Goal: Task Accomplishment & Management: Complete application form

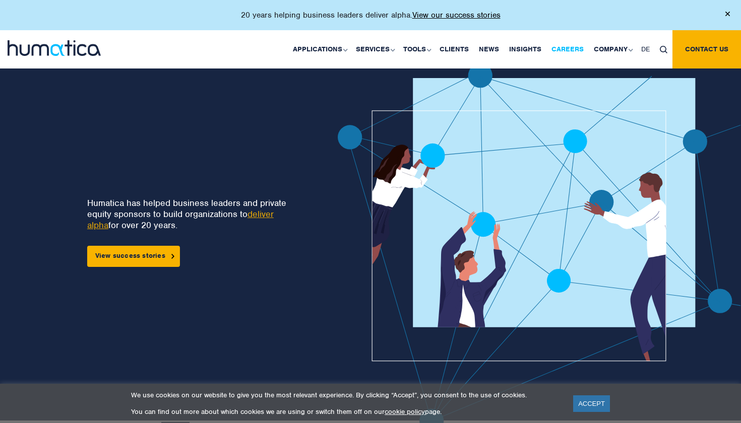
click at [566, 45] on link "Careers" at bounding box center [568, 49] width 42 height 38
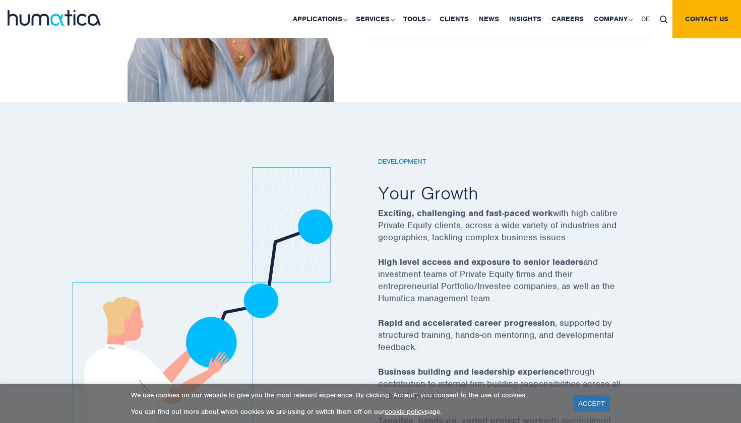
scroll to position [1780, 0]
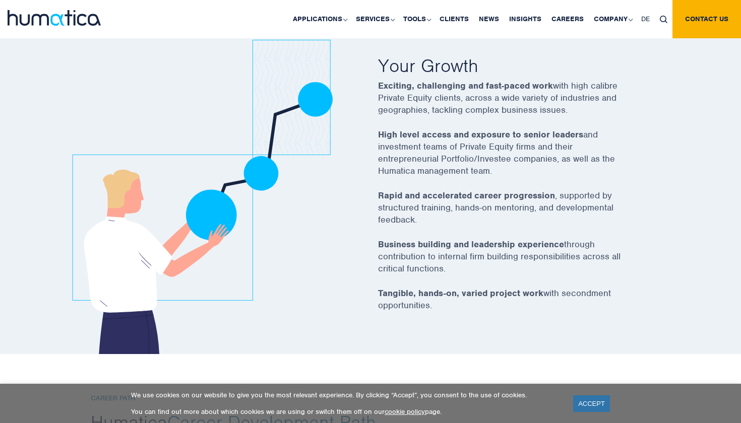
click at [569, 397] on div "We use cookies on our website to give you the most relevant experience. By clic…" at bounding box center [371, 403] width 716 height 25
click at [581, 398] on link "ACCEPT" at bounding box center [591, 404] width 37 height 17
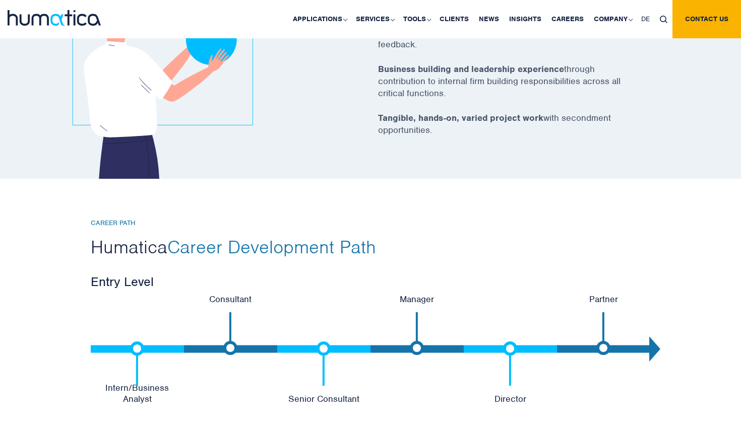
scroll to position [2064, 0]
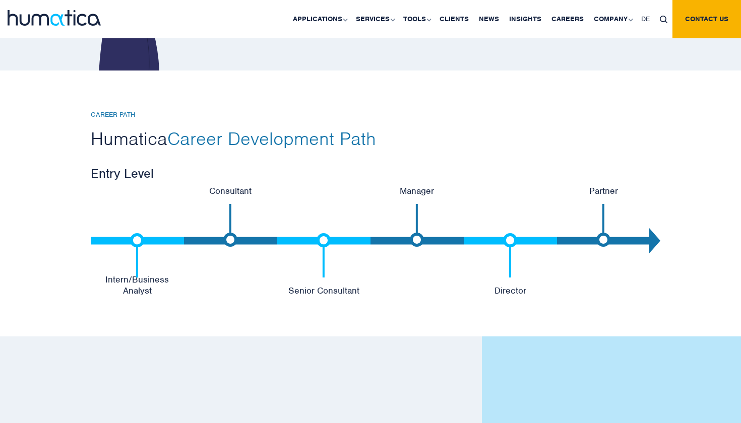
click at [132, 239] on img at bounding box center [137, 255] width 14 height 44
click at [134, 287] on p "Intern/Business Analyst" at bounding box center [137, 285] width 93 height 22
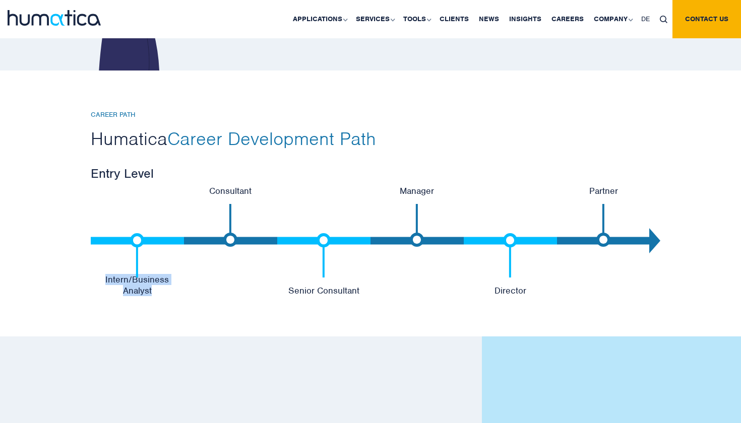
click at [134, 287] on p "Intern/Business Analyst" at bounding box center [137, 285] width 93 height 22
drag, startPoint x: 134, startPoint y: 287, endPoint x: 532, endPoint y: 301, distance: 398.0
click at [530, 301] on div "CAREER PATH Humatica Career Development Path Entry Level Intern/Business Analys…" at bounding box center [370, 204] width 741 height 266
click at [532, 301] on div "CAREER PATH Humatica Career Development Path Entry Level Intern/Business Analys…" at bounding box center [370, 204] width 741 height 266
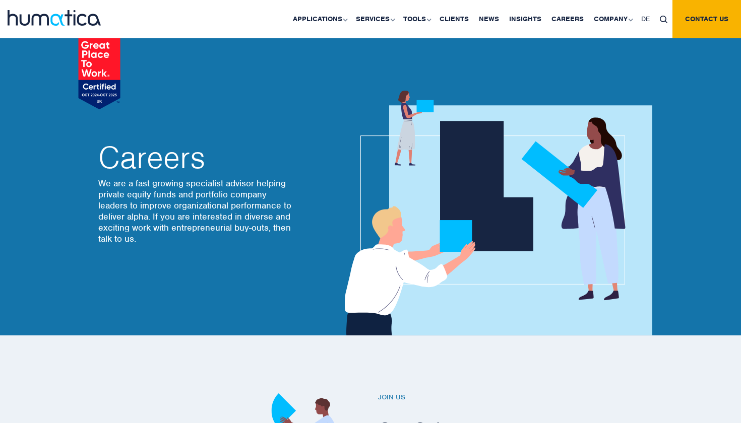
scroll to position [0, 0]
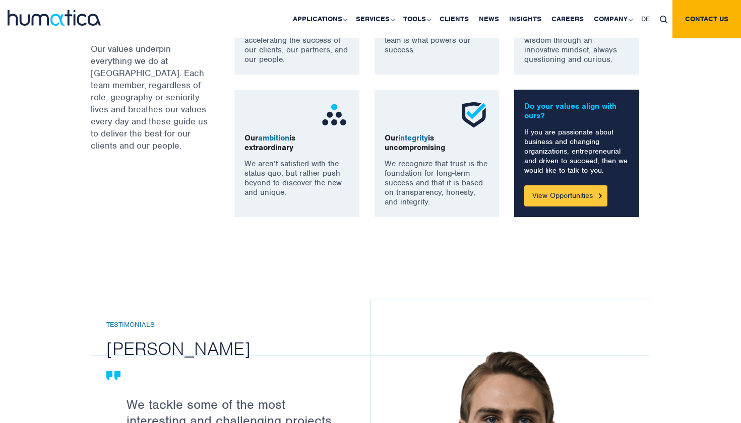
click at [551, 193] on link "View Opportunities" at bounding box center [565, 196] width 83 height 21
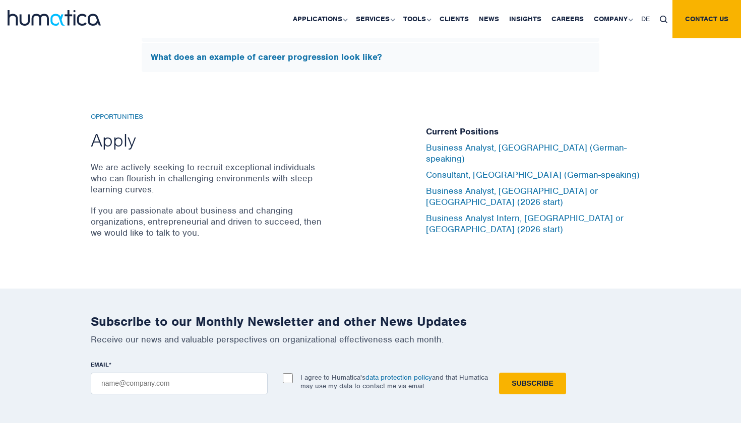
scroll to position [3311, 0]
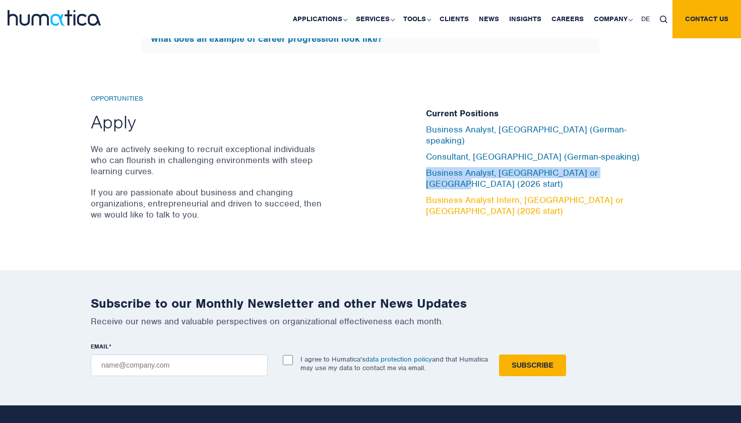
click at [453, 195] on link "Business Analyst Intern, London or Munich (2026 start)" at bounding box center [525, 206] width 198 height 22
